Goal: Task Accomplishment & Management: Manage account settings

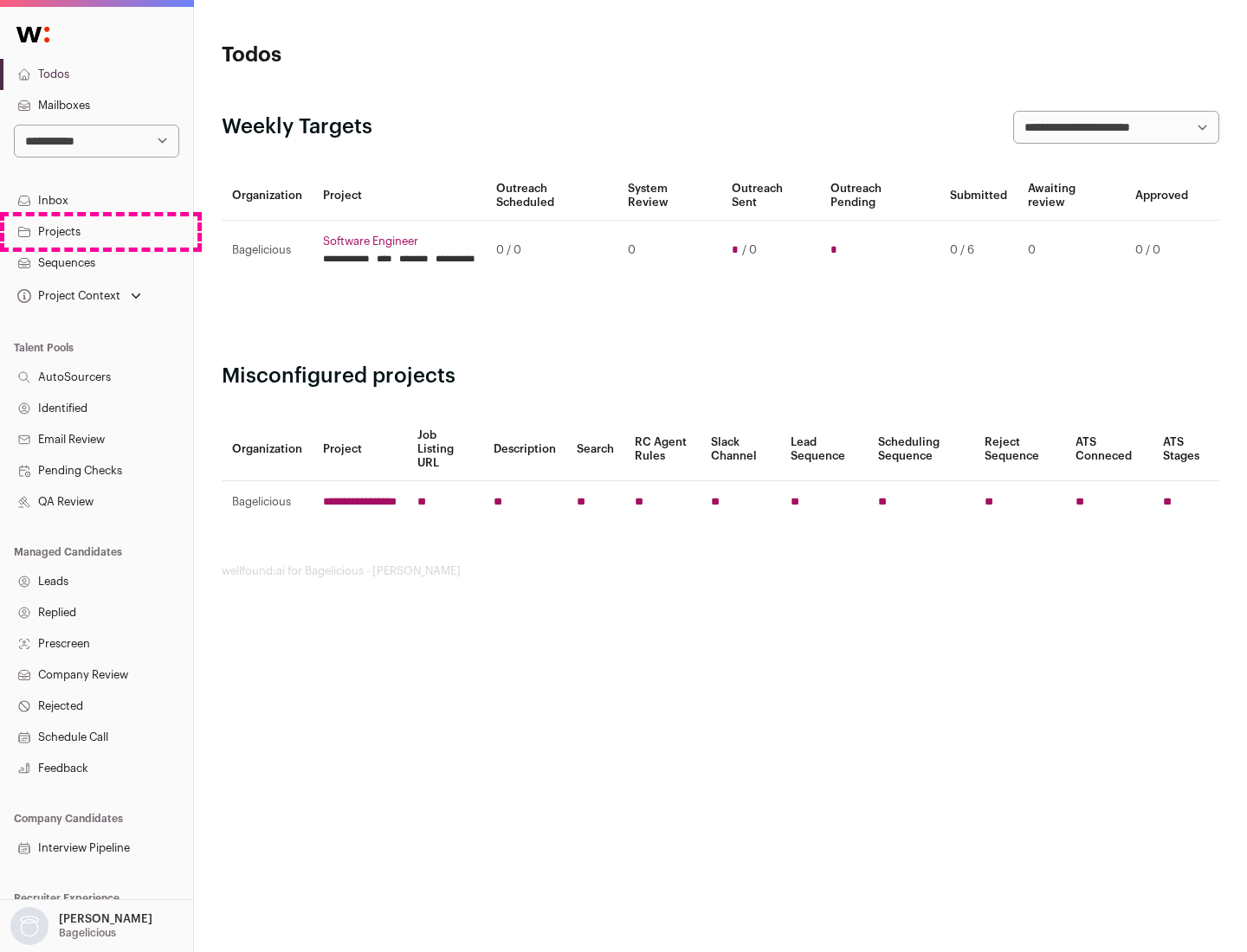
click at [96, 231] on link "Projects" at bounding box center [96, 232] width 193 height 31
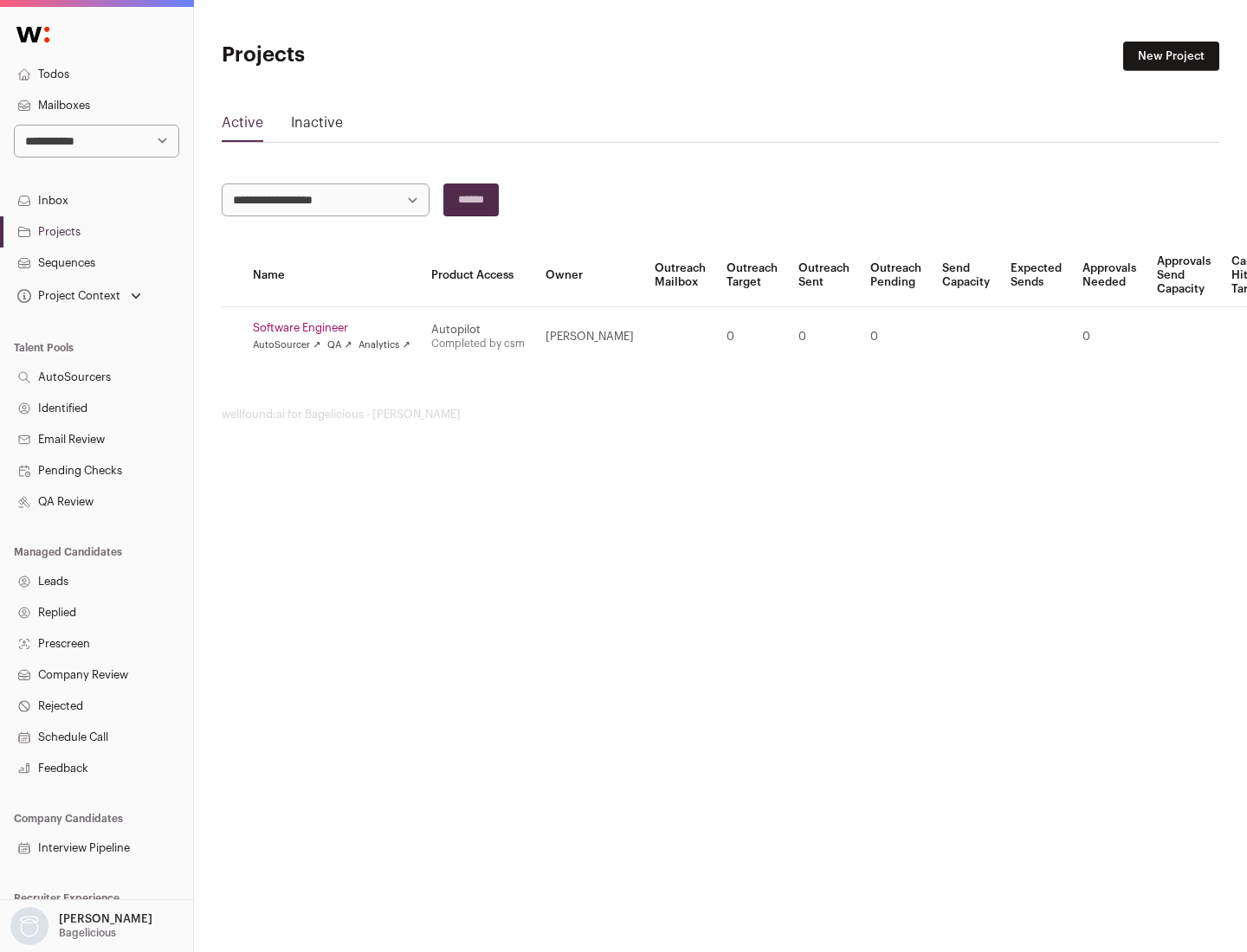
click at [337, 328] on link "Software Engineer" at bounding box center [331, 328] width 157 height 14
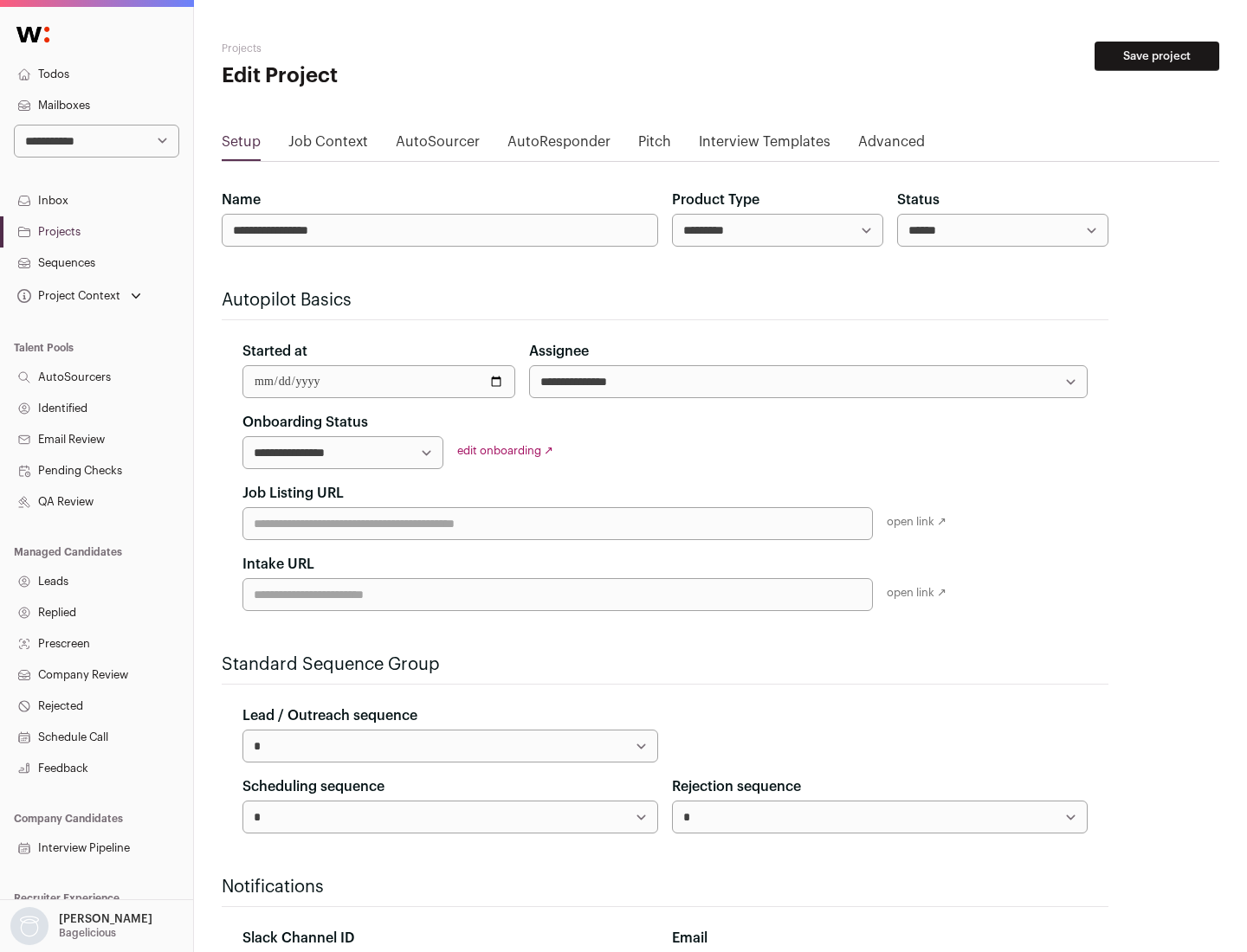
click at [1157, 56] on button "Save project" at bounding box center [1156, 56] width 124 height 30
